Goal: Book appointment/travel/reservation

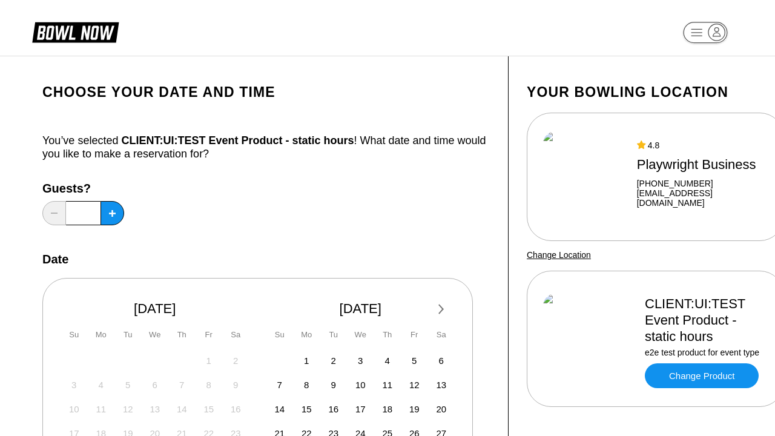
click at [266, 312] on div "Next Month [DATE] Su Mo Tu We Th Fr Sa 27 28 29 30 31 1 2 3 4 5 6 7 8 9 10 11 1…" at bounding box center [257, 394] width 430 height 233
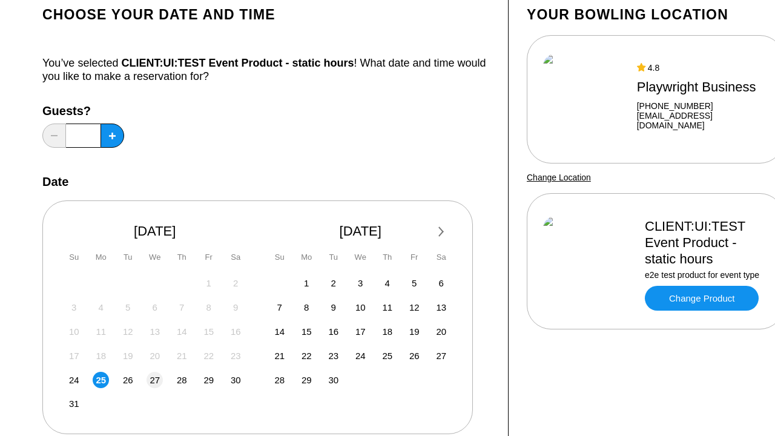
click at [266, 312] on div "Next Month [DATE] Su Mo Tu We Th Fr Sa 27 28 29 30 31 1 2 3 4 5 6 7 8 9 10 11 1…" at bounding box center [257, 316] width 430 height 233
click at [154, 379] on span "27" at bounding box center [155, 380] width 10 height 10
click at [266, 312] on div "Next Month [DATE] Su Mo Tu We Th Fr Sa 27 28 29 30 31 1 2 3 4 5 6 7 8 9 10 11 1…" at bounding box center [257, 316] width 430 height 233
click at [74, 403] on span "31" at bounding box center [74, 403] width 10 height 10
click at [266, 312] on div "Next Month [DATE] Su Mo Tu We Th Fr Sa 27 28 29 30 31 1 2 3 4 5 6 7 8 9 10 11 1…" at bounding box center [257, 316] width 430 height 233
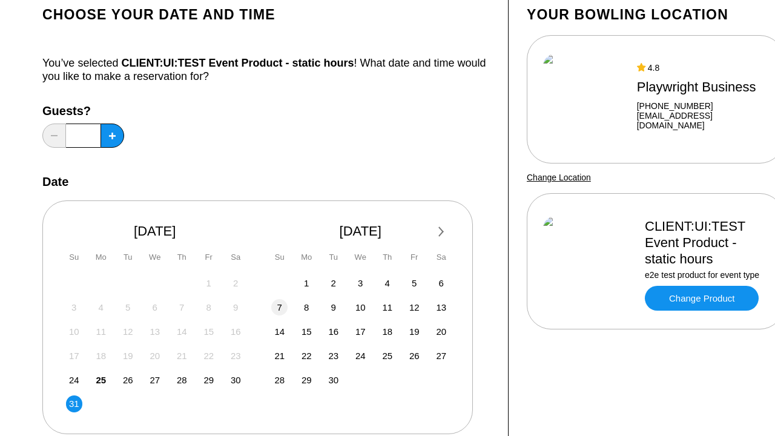
click at [279, 307] on span "7" at bounding box center [279, 307] width 5 height 10
click at [266, 312] on div "Next Month [DATE] Su Mo Tu We Th Fr Sa 27 28 29 30 31 1 2 3 4 5 6 7 8 9 10 11 1…" at bounding box center [257, 316] width 430 height 233
click at [128, 379] on span "26" at bounding box center [128, 380] width 10 height 10
